Goal: Task Accomplishment & Management: Use online tool/utility

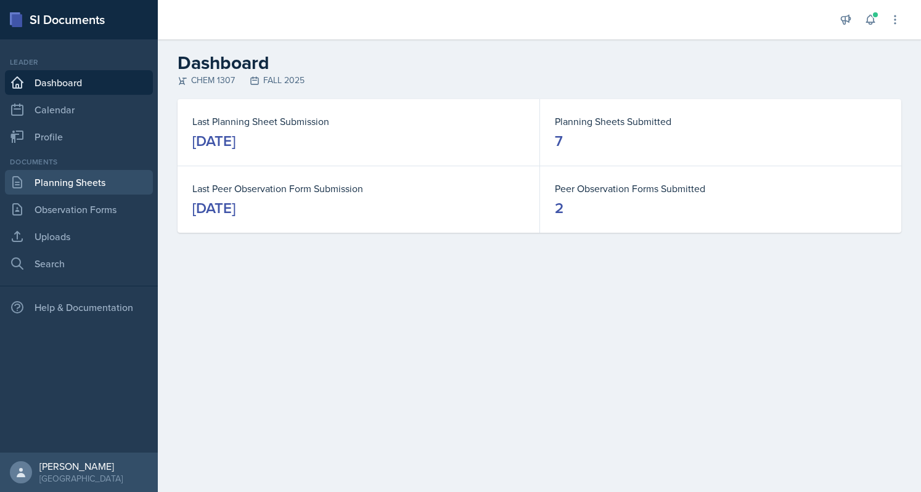
click at [47, 181] on link "Planning Sheets" at bounding box center [79, 182] width 148 height 25
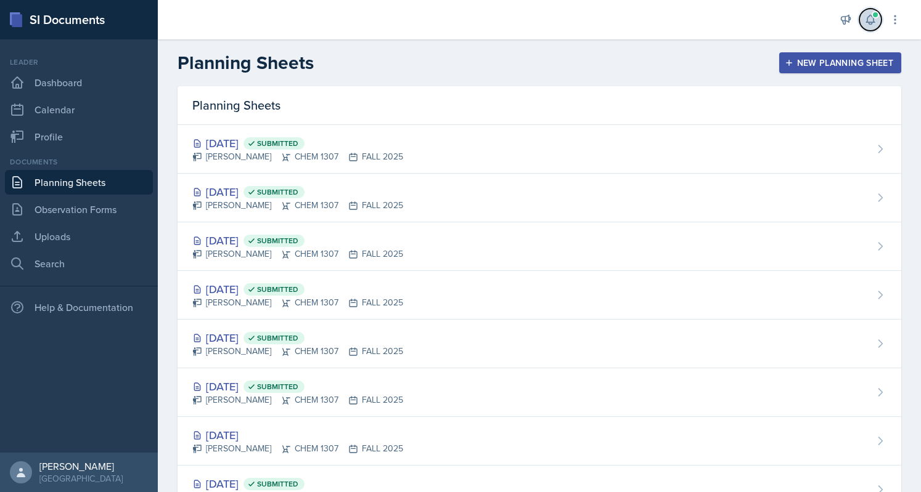
click at [870, 25] on icon at bounding box center [870, 20] width 12 height 12
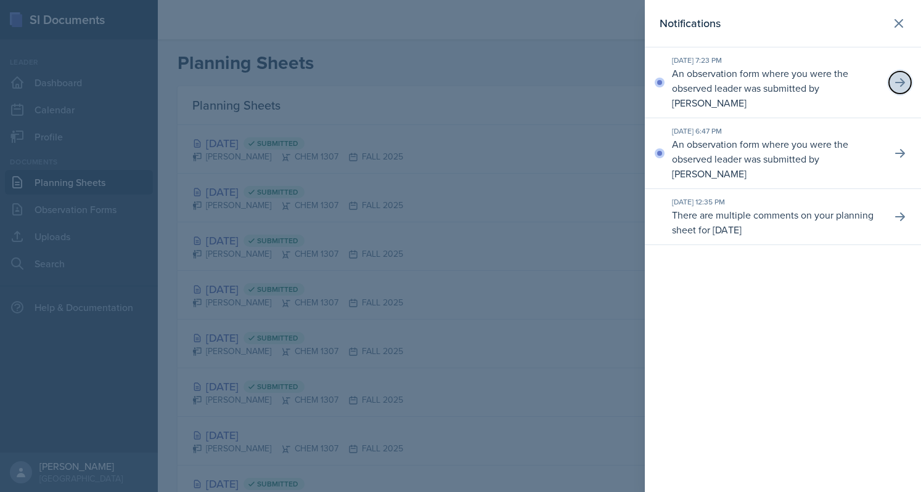
click at [900, 78] on icon at bounding box center [900, 82] width 10 height 9
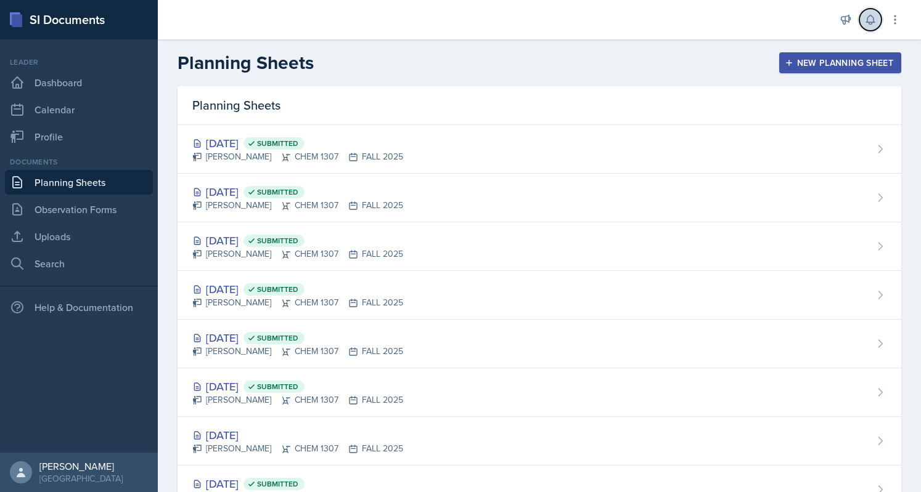
click at [870, 20] on icon at bounding box center [870, 20] width 12 height 12
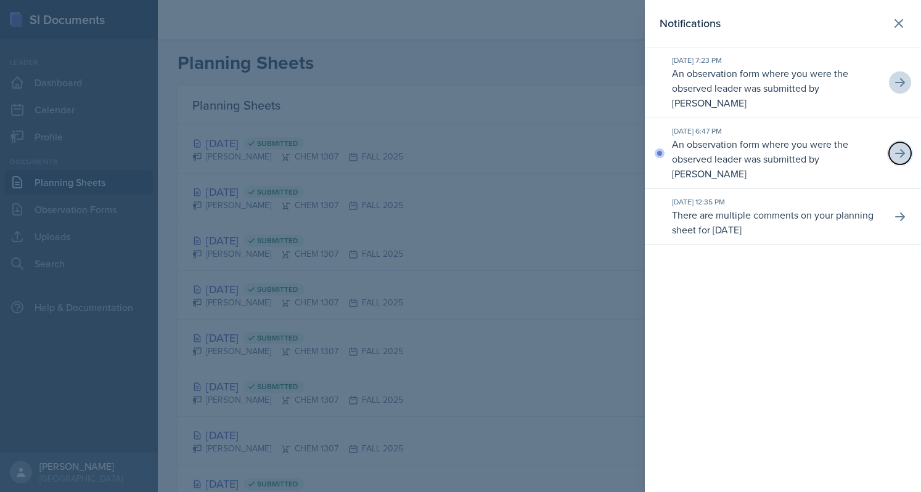
click at [900, 147] on icon at bounding box center [900, 153] width 12 height 12
click at [459, 91] on div at bounding box center [460, 246] width 921 height 492
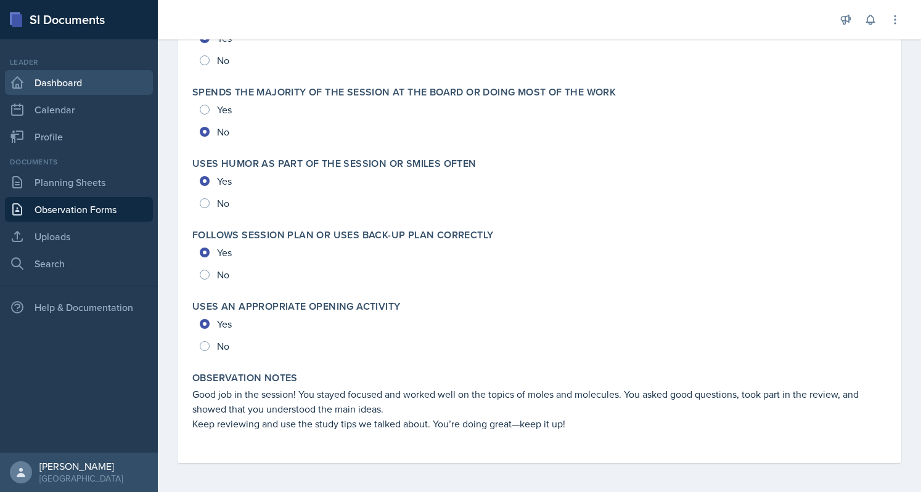
click at [55, 81] on link "Dashboard" at bounding box center [79, 82] width 148 height 25
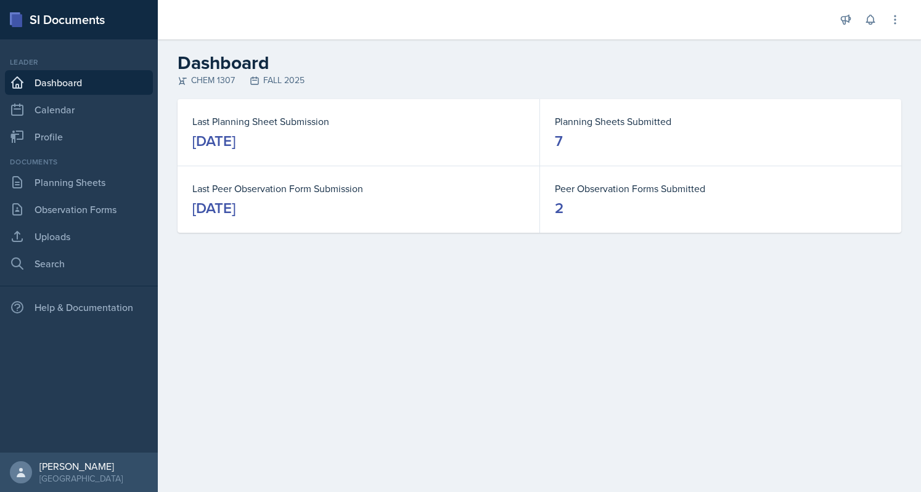
click at [558, 209] on div "2" at bounding box center [559, 208] width 9 height 20
click at [235, 204] on div "[DATE]" at bounding box center [213, 208] width 43 height 20
click at [687, 308] on main "Dashboard CHEM 1307 FALL 2025 Last Planning Sheet Submission [DATE] Planning Sh…" at bounding box center [539, 265] width 763 height 453
click at [903, 20] on button at bounding box center [895, 20] width 22 height 22
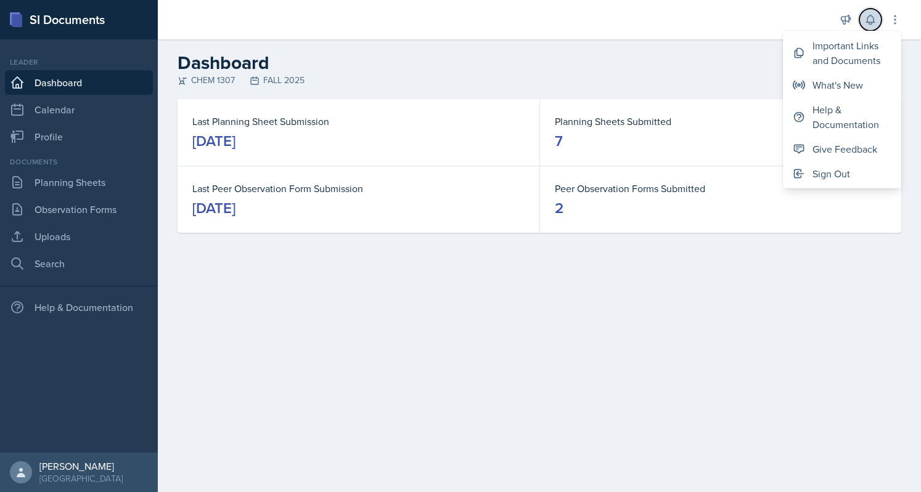
click at [876, 18] on button at bounding box center [870, 20] width 22 height 22
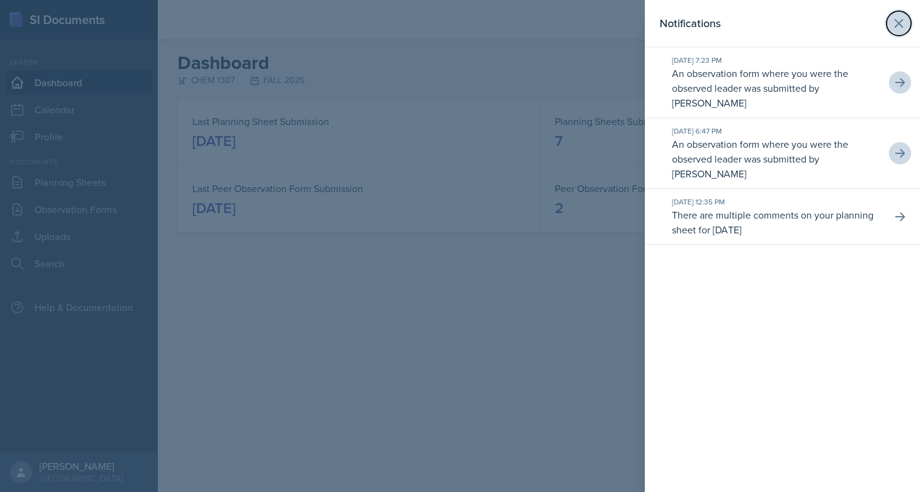
click at [887, 27] on button at bounding box center [898, 23] width 25 height 25
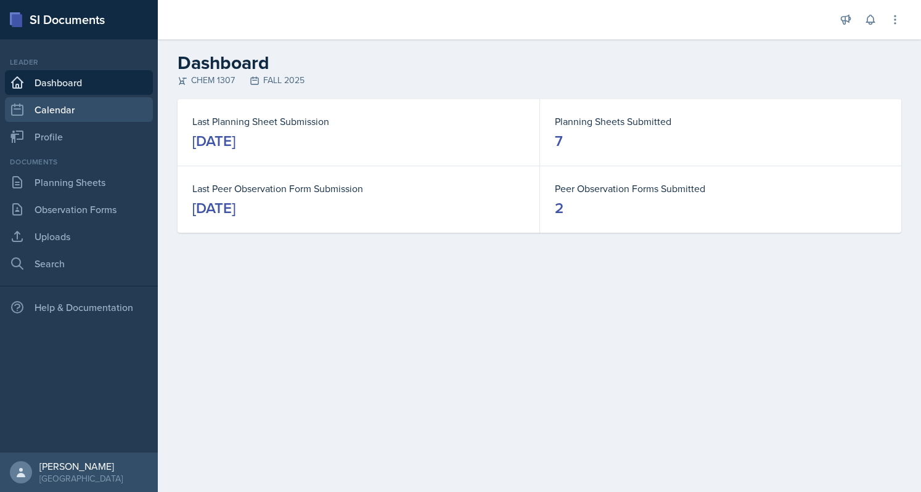
click at [116, 113] on link "Calendar" at bounding box center [79, 109] width 148 height 25
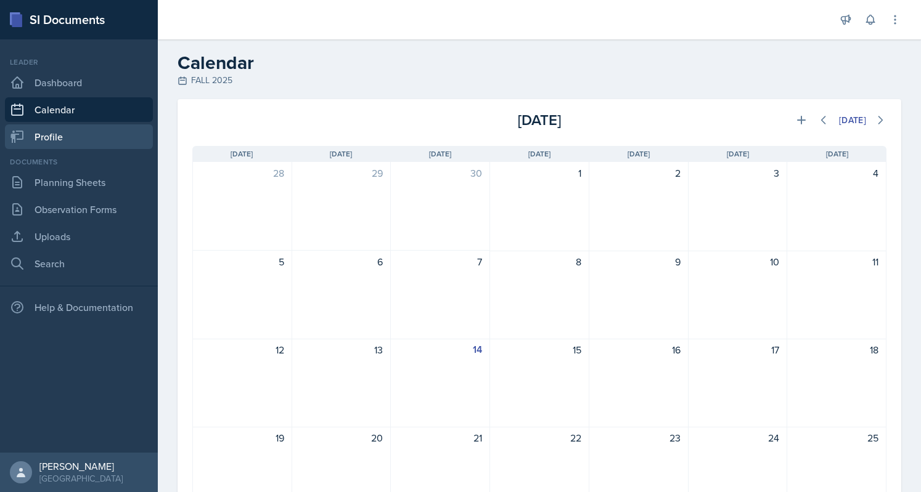
click at [105, 138] on link "Profile" at bounding box center [79, 136] width 148 height 25
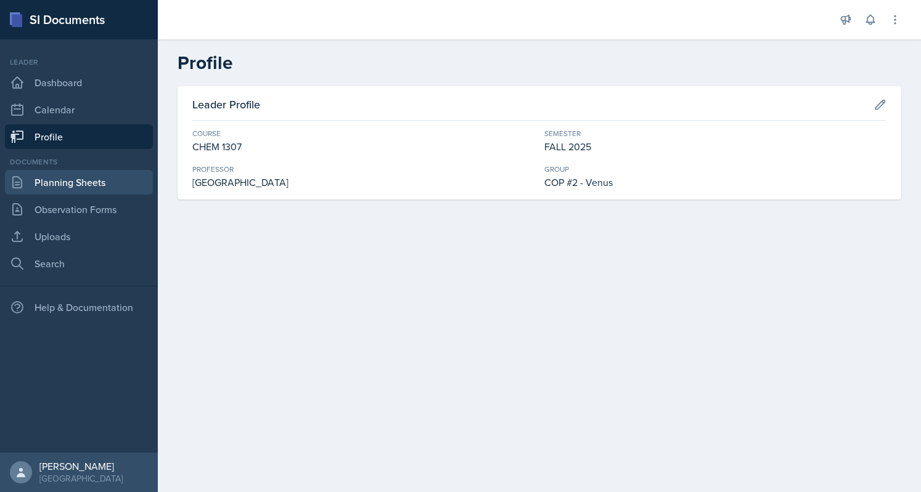
click at [83, 176] on link "Planning Sheets" at bounding box center [79, 182] width 148 height 25
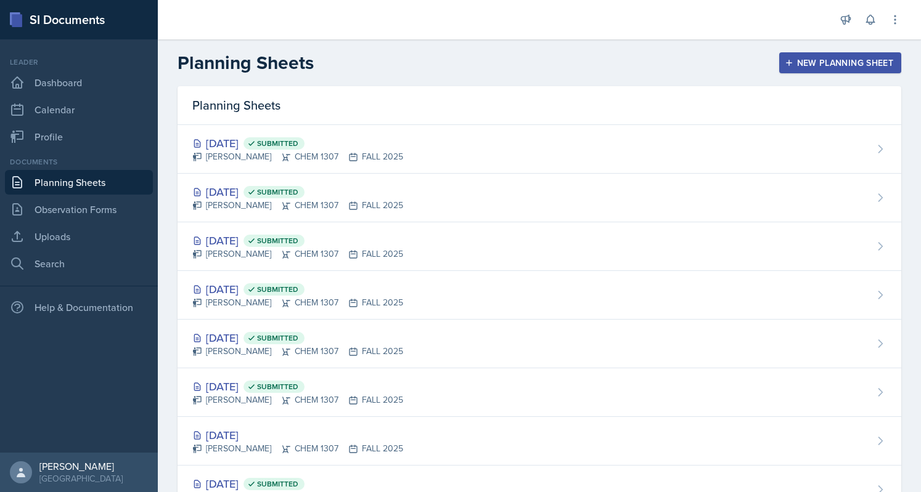
click at [785, 67] on icon "button" at bounding box center [789, 63] width 9 height 9
